Goal: Book appointment/travel/reservation

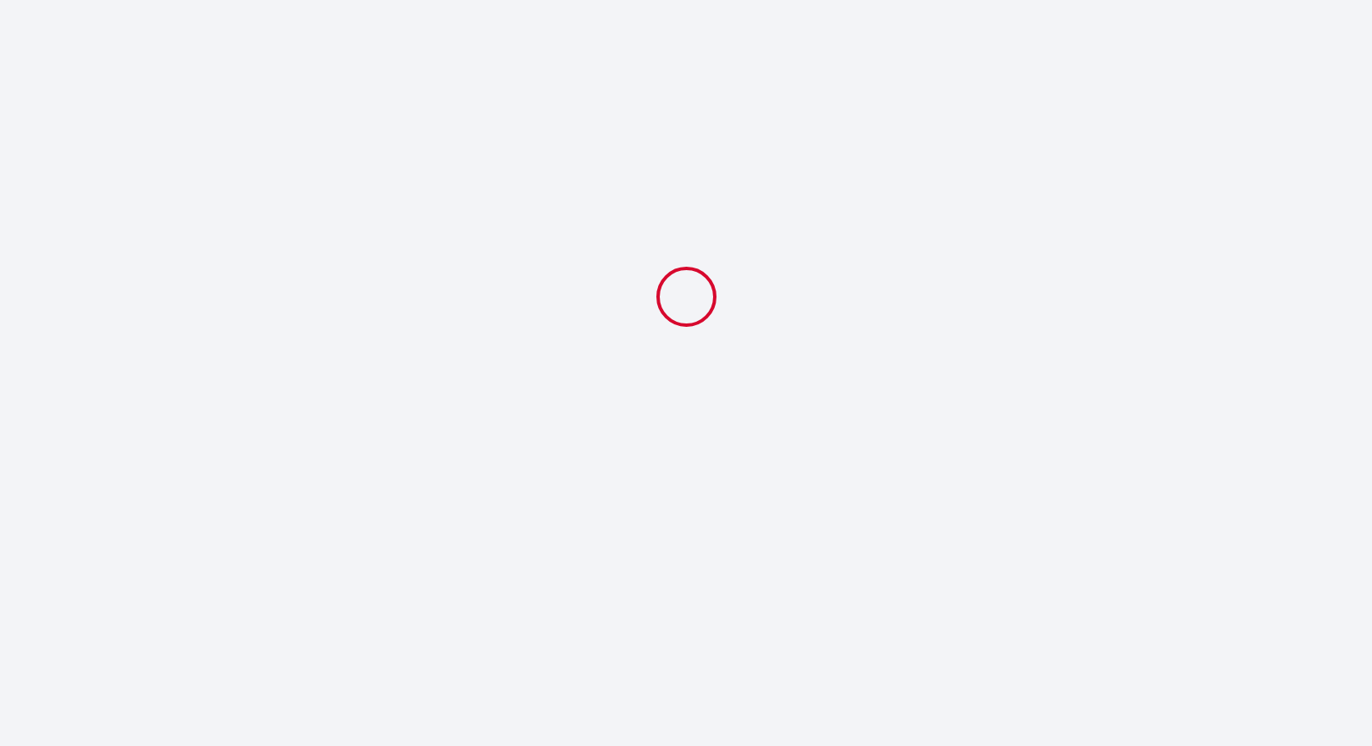
select select
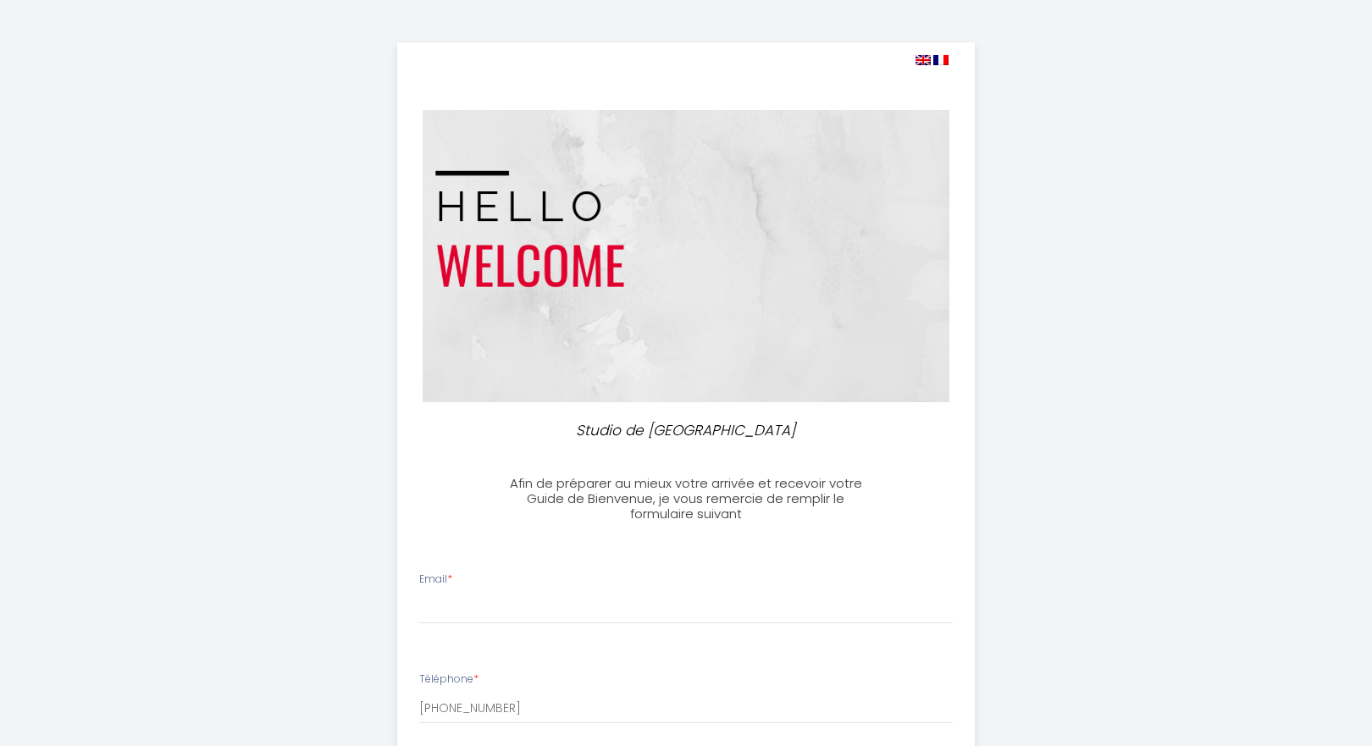
click at [924, 56] on img at bounding box center [923, 60] width 15 height 10
select select
click at [922, 60] on img at bounding box center [923, 60] width 15 height 10
click at [922, 59] on img at bounding box center [923, 60] width 15 height 10
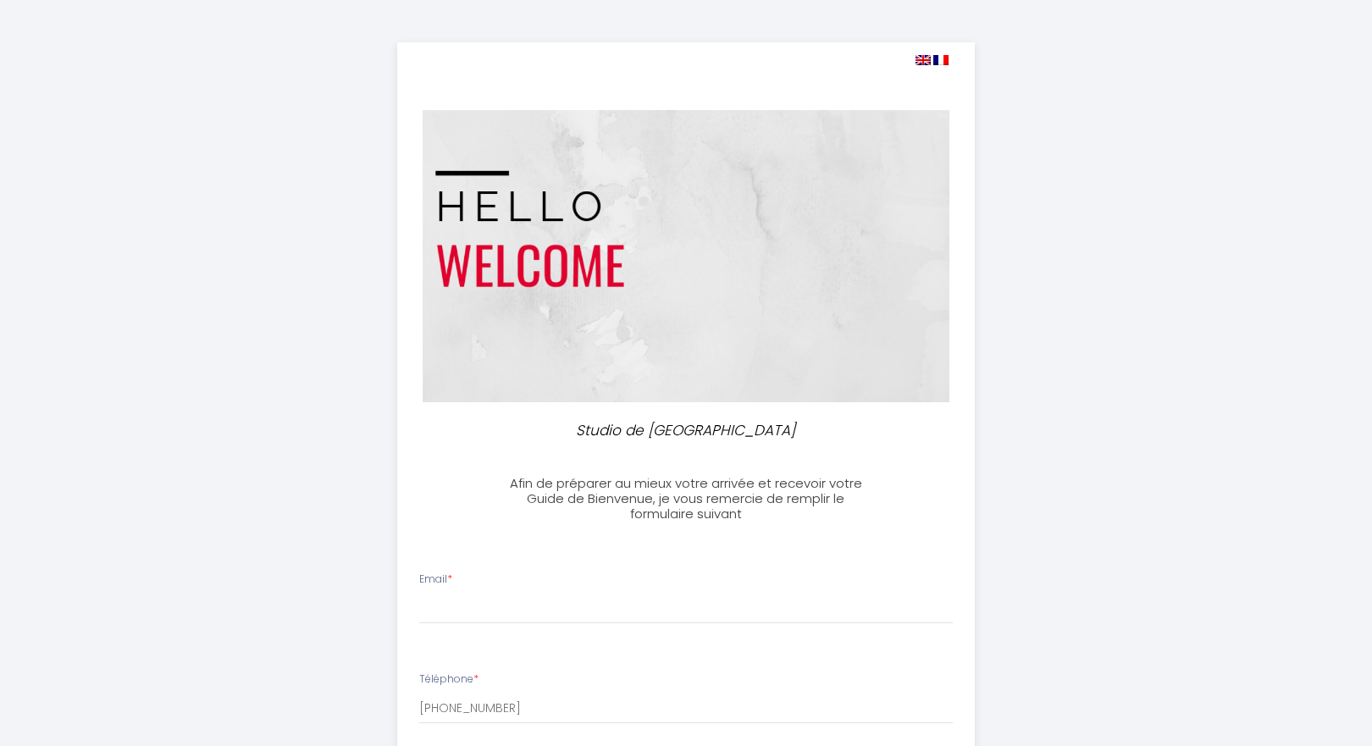
click at [922, 59] on img at bounding box center [923, 60] width 15 height 10
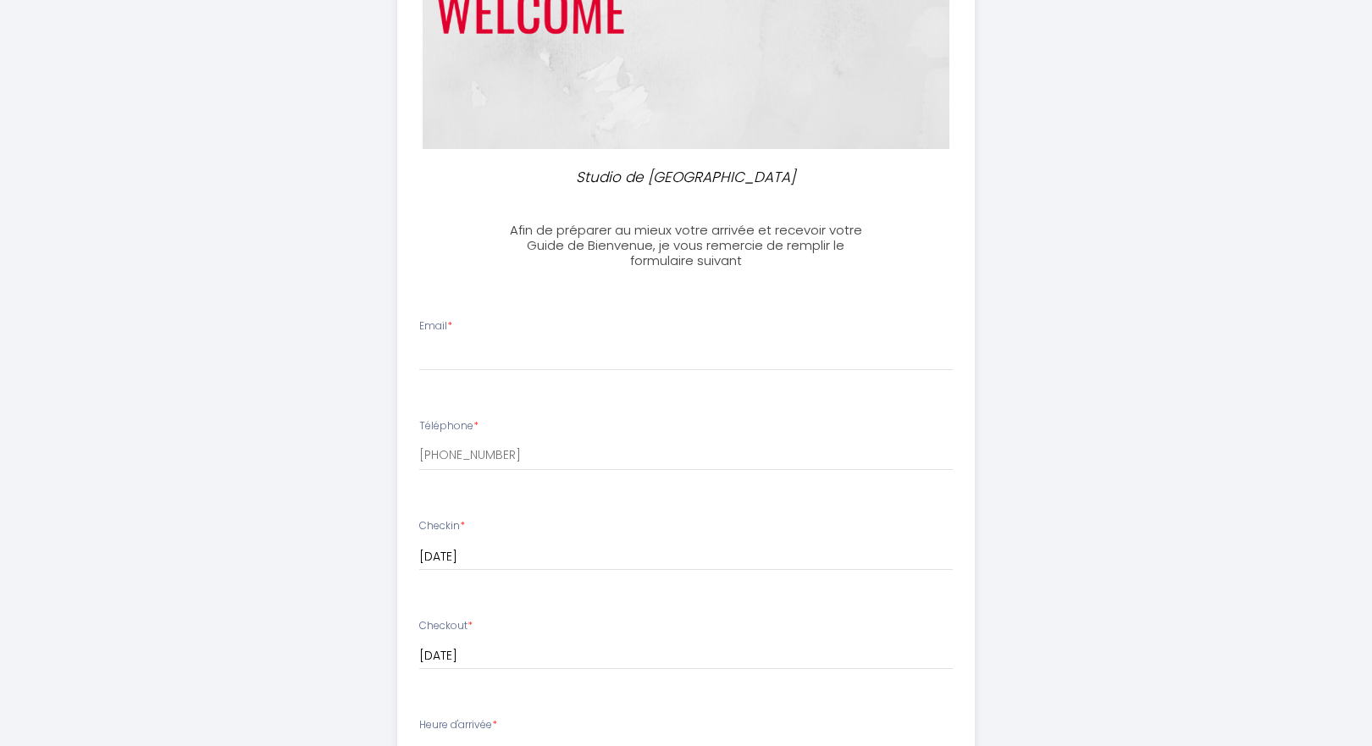
scroll to position [246, 0]
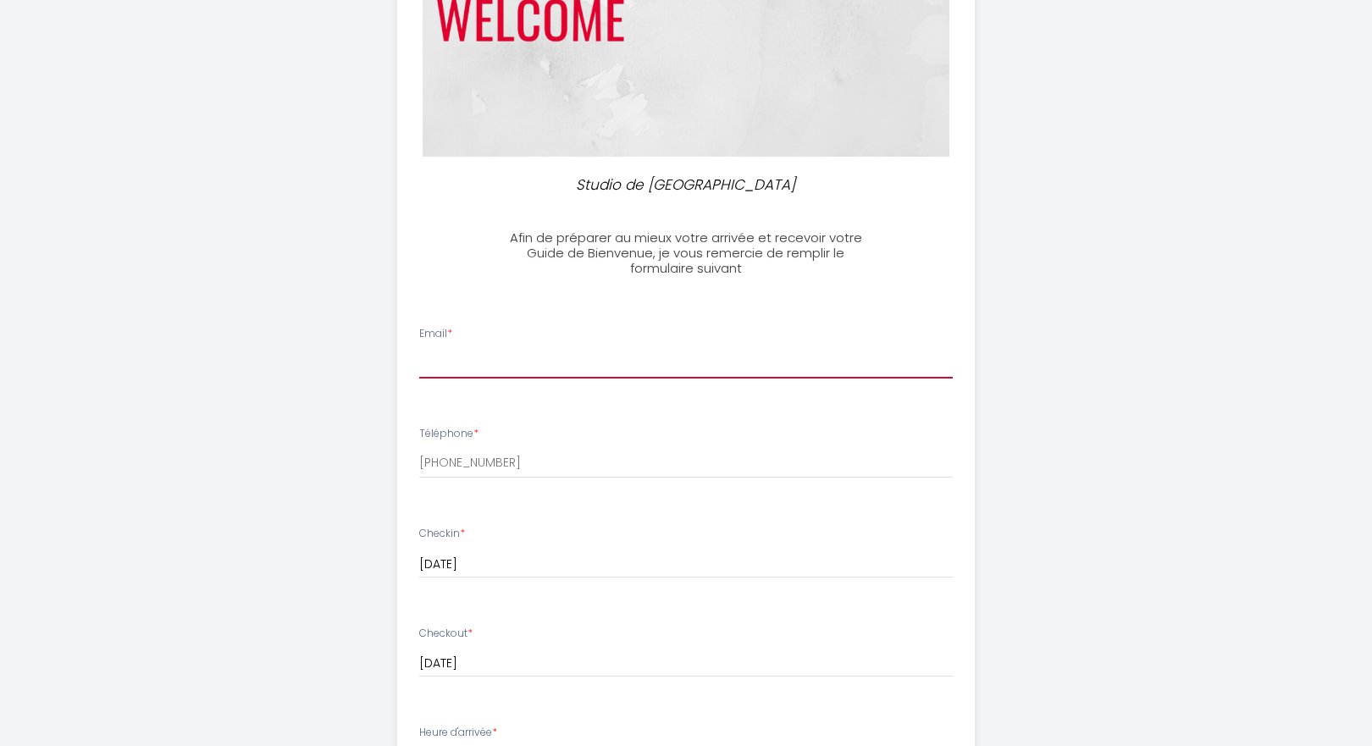
click at [575, 357] on input "Email *" at bounding box center [686, 363] width 535 height 30
type input "[EMAIL_ADDRESS][DOMAIN_NAME]"
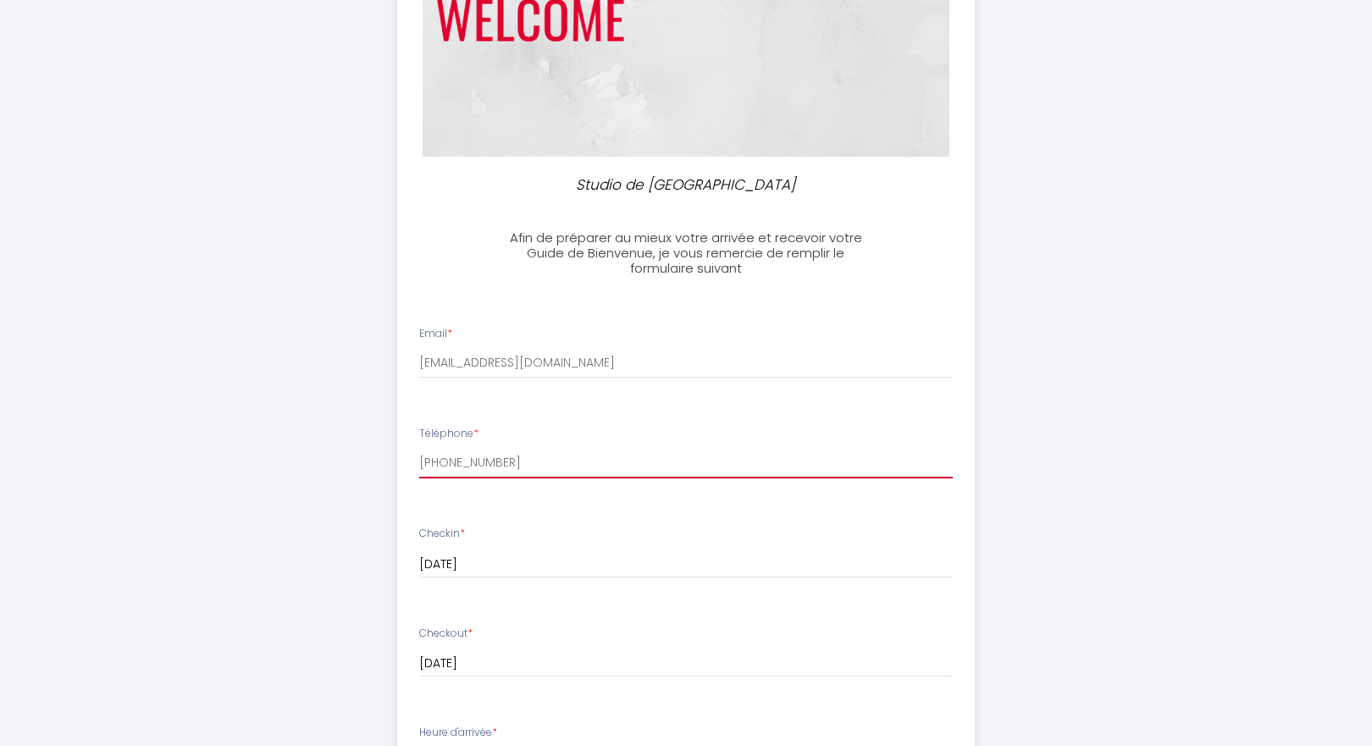
click at [536, 463] on input "[PHONE_NUMBER]" at bounding box center [686, 463] width 535 height 30
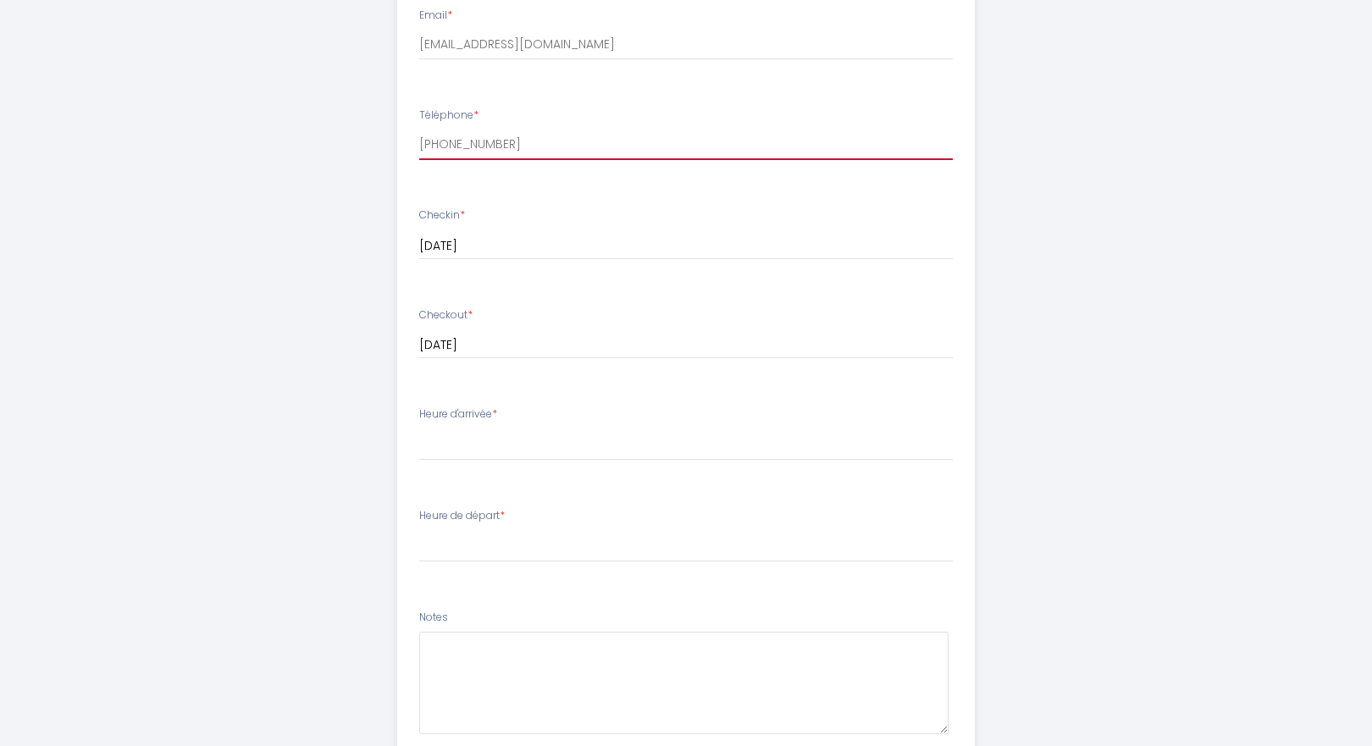
scroll to position [568, 0]
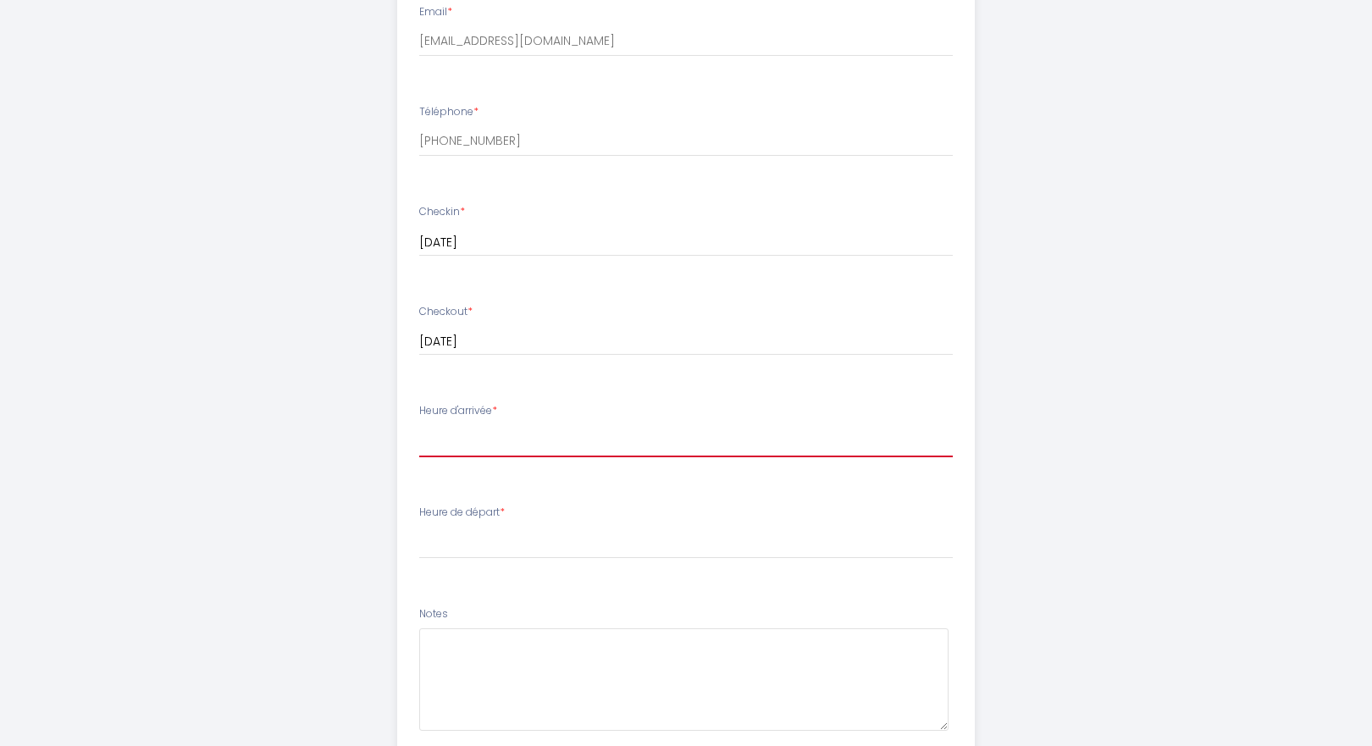
click at [585, 431] on select "16:00 16:30 17:00 17:30 18:00 18:30 19:00 19:30 20:00 20:30 21:00 21:30 22:00 2…" at bounding box center [686, 441] width 535 height 32
click at [468, 434] on select "16:00 16:30 17:00 17:30 18:00 18:30 19:00 19:30 20:00 20:30 21:00 21:30 22:00 2…" at bounding box center [686, 441] width 535 height 32
select select "21:00"
click at [419, 425] on select "16:00 16:30 17:00 17:30 18:00 18:30 19:00 19:30 20:00 20:30 21:00 21:30 22:00 2…" at bounding box center [686, 441] width 535 height 32
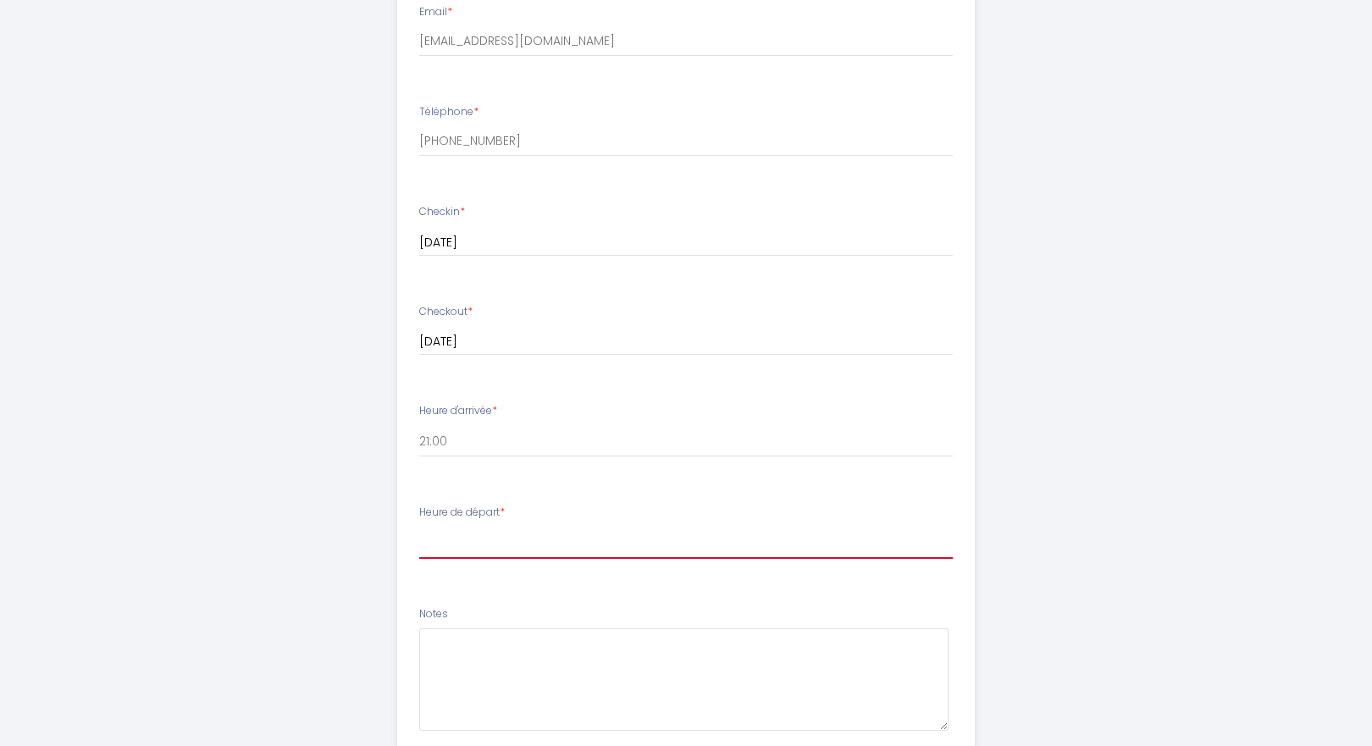
click at [559, 540] on select "00:00 00:30 01:00 01:30 02:00 02:30 03:00 03:30 04:00 04:30 05:00 05:30 06:00 0…" at bounding box center [686, 543] width 535 height 32
click at [515, 530] on select "00:00 00:30 01:00 01:30 02:00 02:30 03:00 03:30 04:00 04:30 05:00 05:30 06:00 0…" at bounding box center [686, 543] width 535 height 32
select select "11:00"
click at [419, 527] on select "00:00 00:30 01:00 01:30 02:00 02:30 03:00 03:30 04:00 04:30 05:00 05:30 06:00 0…" at bounding box center [686, 543] width 535 height 32
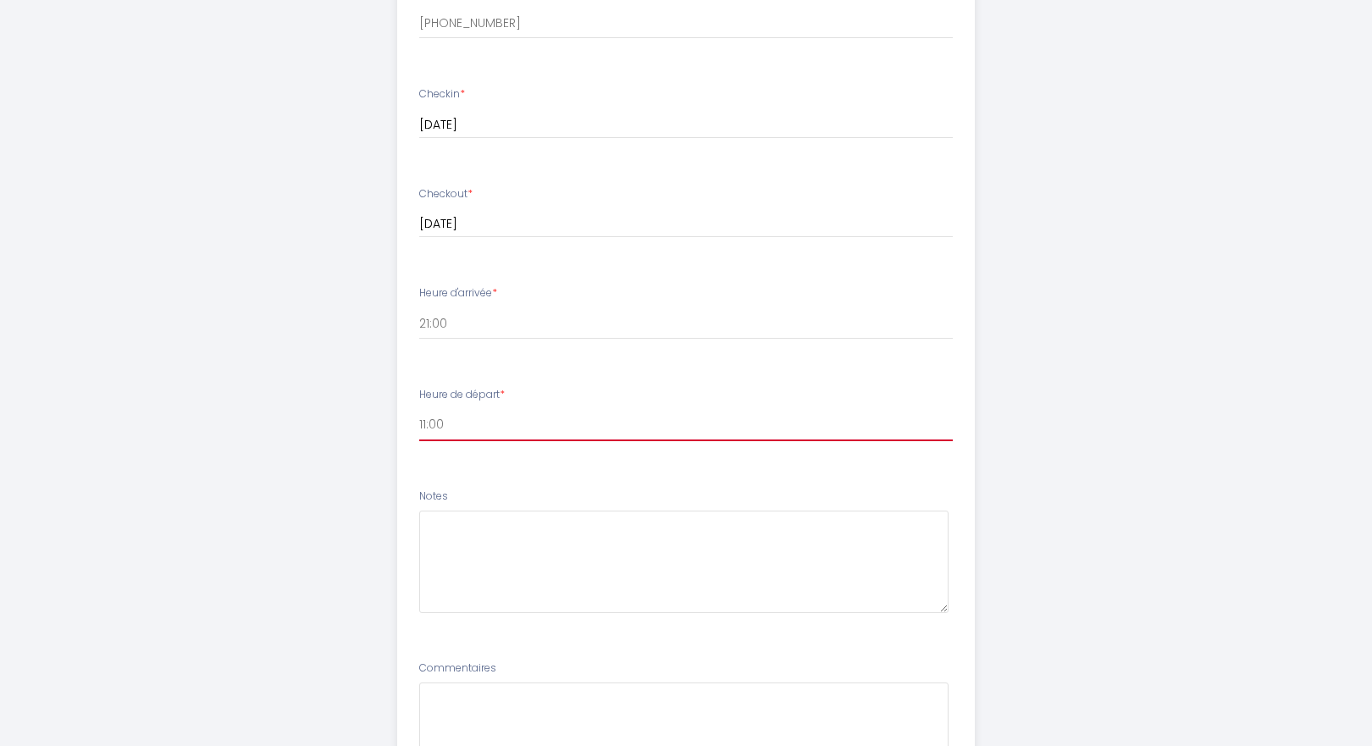
scroll to position [868, 0]
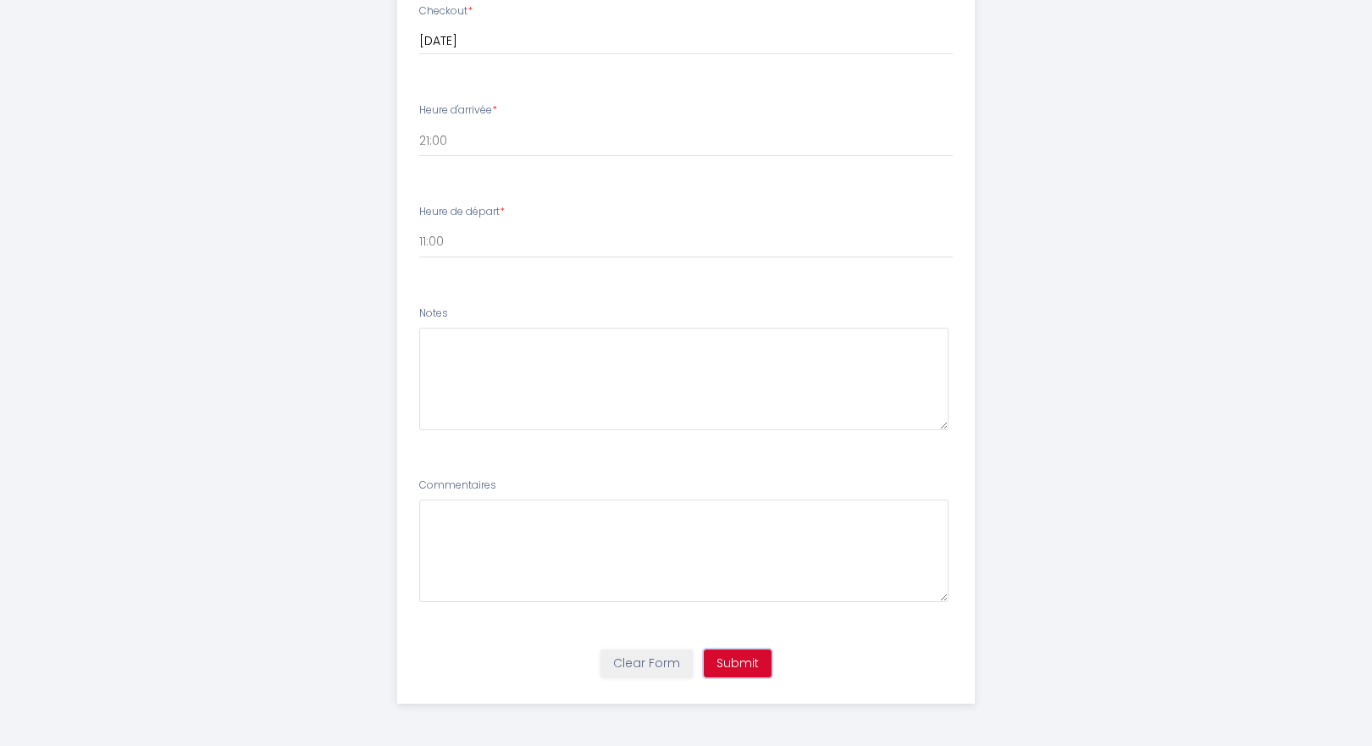
click at [735, 661] on button "Submit" at bounding box center [738, 664] width 68 height 29
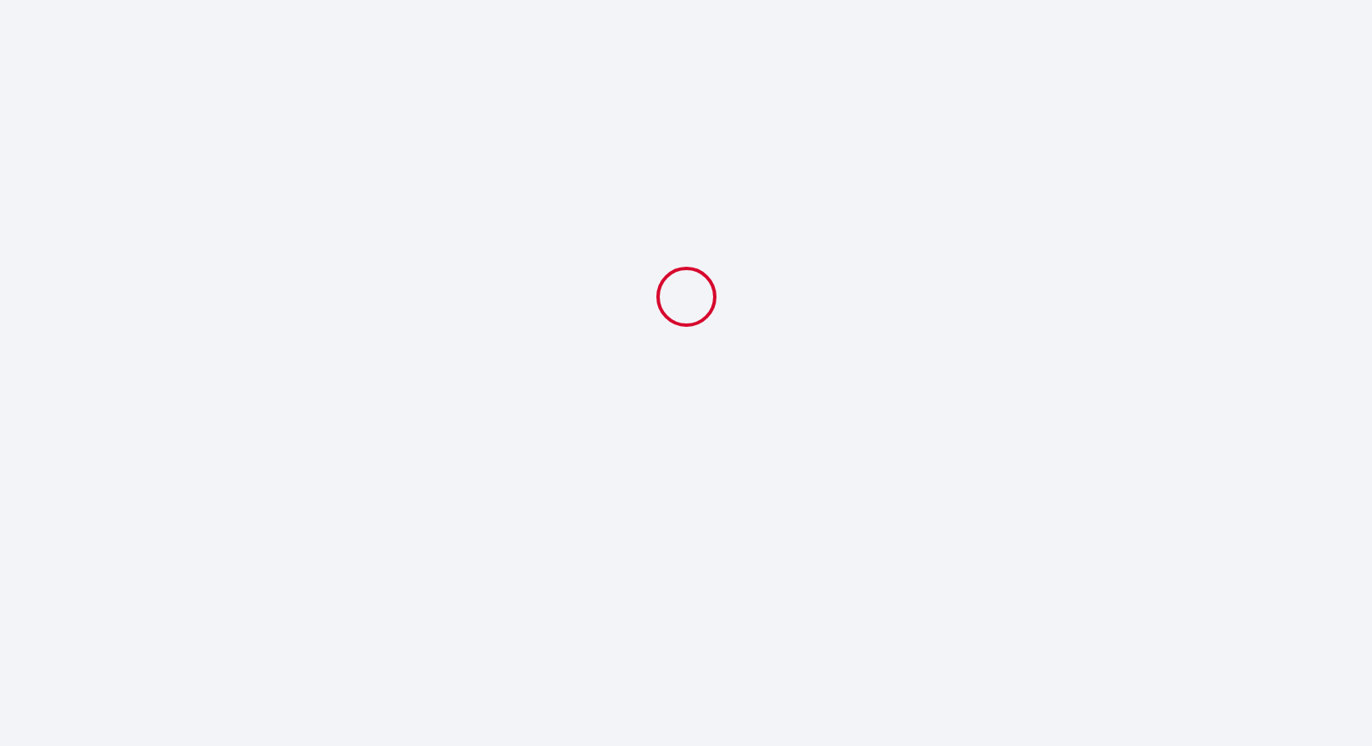
scroll to position [0, 0]
select select "21:00"
select select "11:00"
